Goal: Task Accomplishment & Management: Complete application form

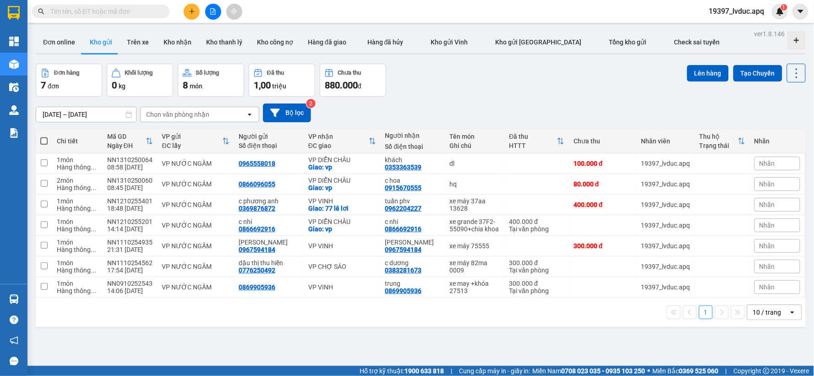
click at [98, 8] on input "text" at bounding box center [104, 11] width 108 height 10
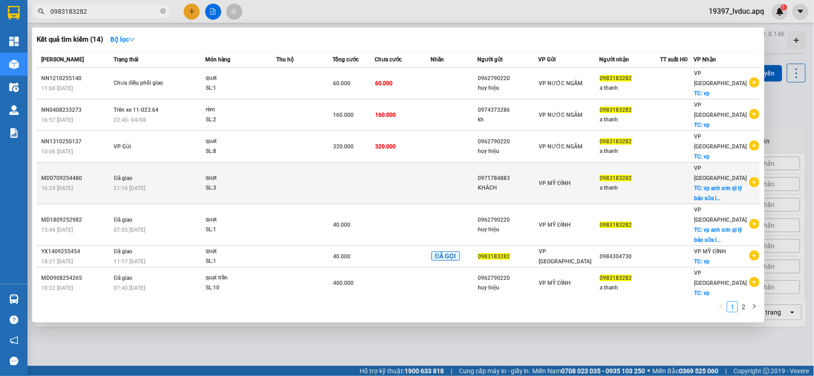
type input "0983183282"
click at [399, 163] on td at bounding box center [403, 184] width 56 height 42
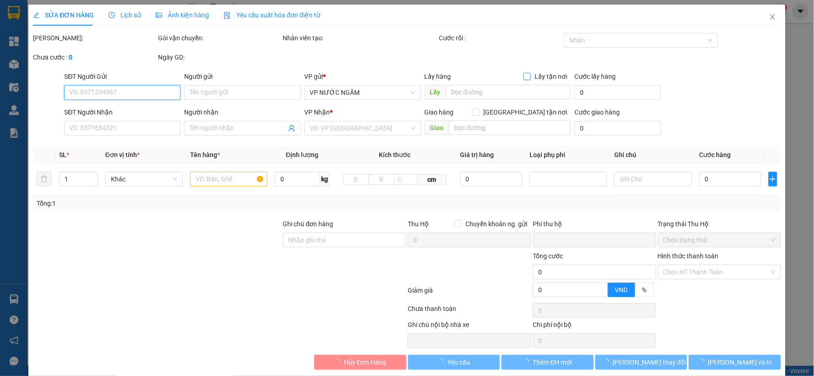
type input "0971784883"
type input "KHÁCH"
type input "0983183282"
type input "a thanh"
checkbox input "true"
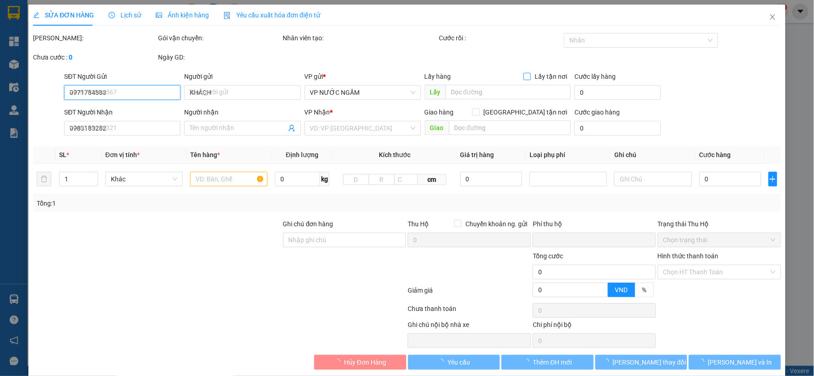
type input "vp anh sơn ql lý báo sửa lại miễn phí"
type input "0"
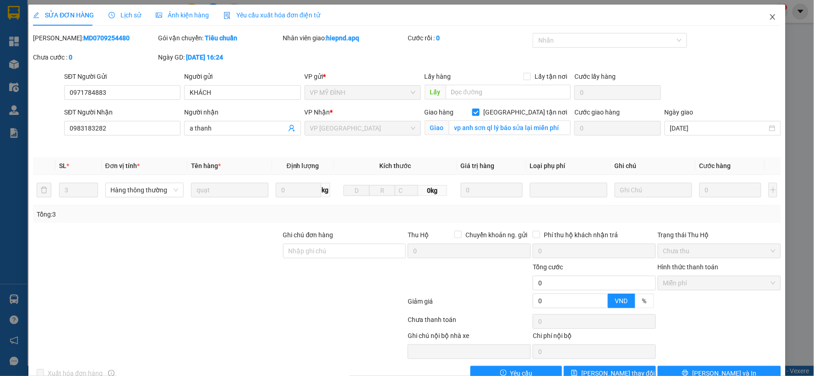
click at [769, 17] on icon "close" at bounding box center [772, 16] width 7 height 7
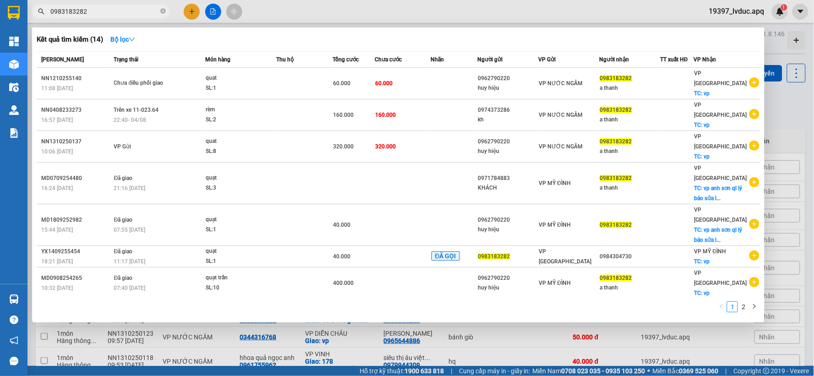
click at [129, 13] on input "0983183282" at bounding box center [104, 11] width 108 height 10
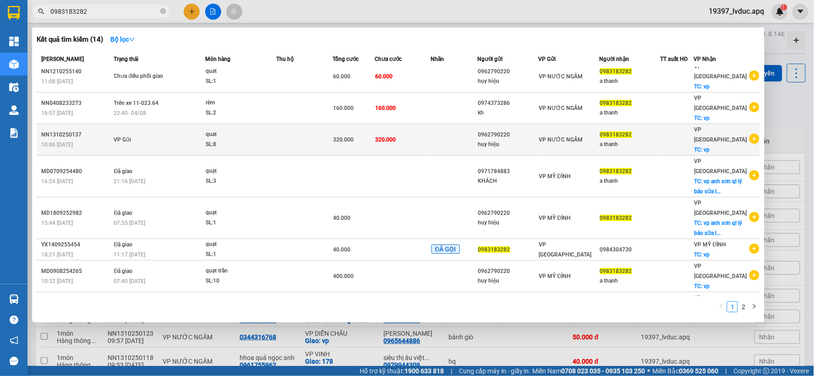
scroll to position [9, 0]
